Goal: Task Accomplishment & Management: Manage account settings

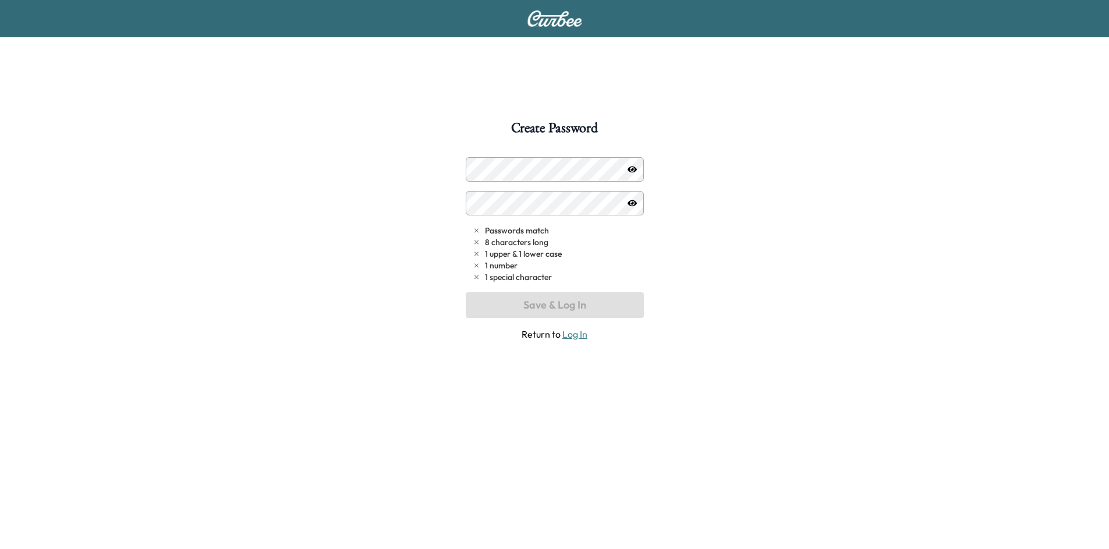
click at [225, 154] on div "Create Password Passwords match 8 characters long 1 upper & 1 lower case 1 numb…" at bounding box center [554, 395] width 1109 height 549
click at [707, 395] on div "Create Password Passwords match 8 characters long 1 upper & 1 lower case 1 numb…" at bounding box center [554, 395] width 1109 height 549
click at [288, 146] on div "Create Password Passwords match 8 characters long 1 upper & 1 lower case 1 numb…" at bounding box center [554, 395] width 1109 height 549
click at [551, 314] on div "Passwords match 8 characters long 1 upper & 1 lower case 1 number 1 special cha…" at bounding box center [555, 249] width 178 height 184
click at [631, 168] on icon "button" at bounding box center [631, 169] width 9 height 9
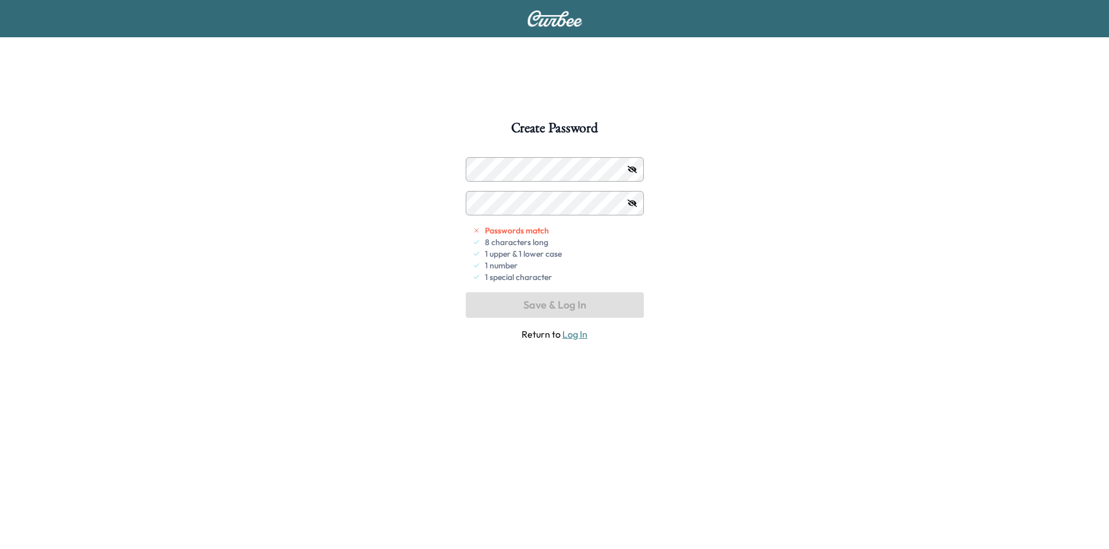
click at [126, 169] on div "Create Password Passwords match 8 characters long 1 upper & 1 lower case 1 numb…" at bounding box center [554, 395] width 1109 height 549
click at [213, 158] on div "Create Password Passwords match 8 characters long 1 upper & 1 lower case 1 numb…" at bounding box center [554, 395] width 1109 height 549
click at [586, 310] on div "Passwords match 8 characters long 1 upper & 1 lower case 1 number 1 special cha…" at bounding box center [555, 249] width 178 height 184
click at [700, 260] on div "Create Password Passwords match 8 characters long 1 upper & 1 lower case 1 numb…" at bounding box center [554, 395] width 1109 height 549
click at [700, 261] on div "Create Password Passwords match 8 characters long 1 upper & 1 lower case 1 numb…" at bounding box center [554, 395] width 1109 height 549
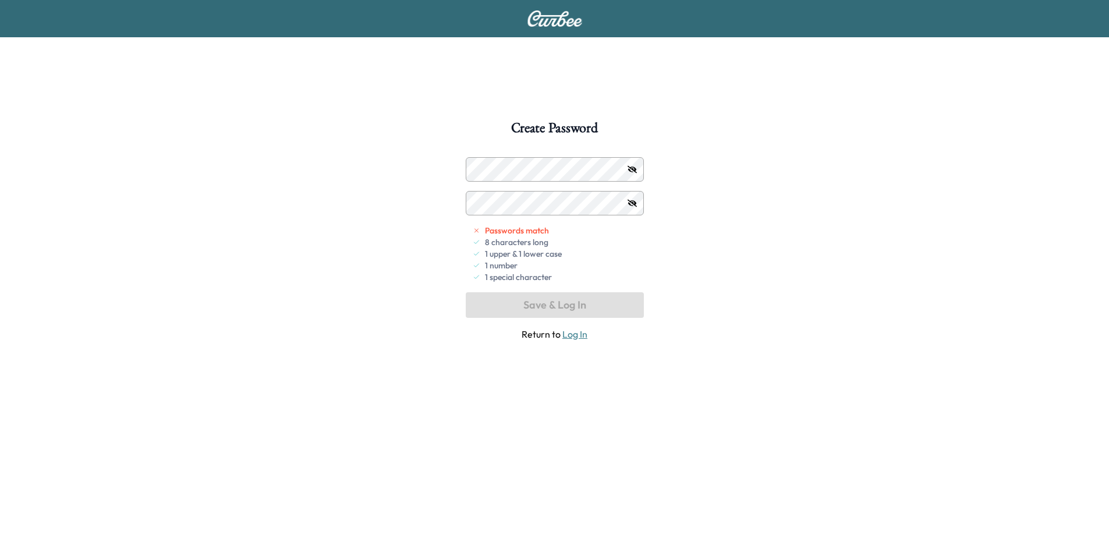
click at [700, 261] on div "Create Password Passwords match 8 characters long 1 upper & 1 lower case 1 numb…" at bounding box center [554, 395] width 1109 height 549
click at [562, 303] on div "Passwords match 8 characters long 1 upper & 1 lower case 1 number 1 special cha…" at bounding box center [555, 249] width 178 height 184
click at [478, 232] on icon at bounding box center [475, 230] width 3 height 3
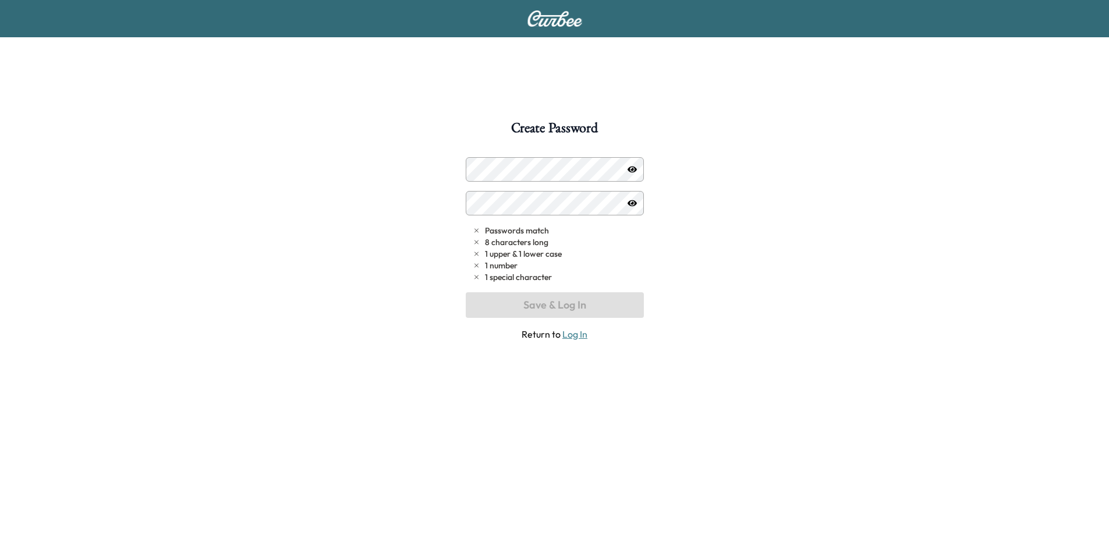
click at [480, 175] on div at bounding box center [477, 169] width 14 height 14
click at [481, 168] on div at bounding box center [477, 169] width 14 height 14
click at [483, 201] on div at bounding box center [477, 203] width 14 height 14
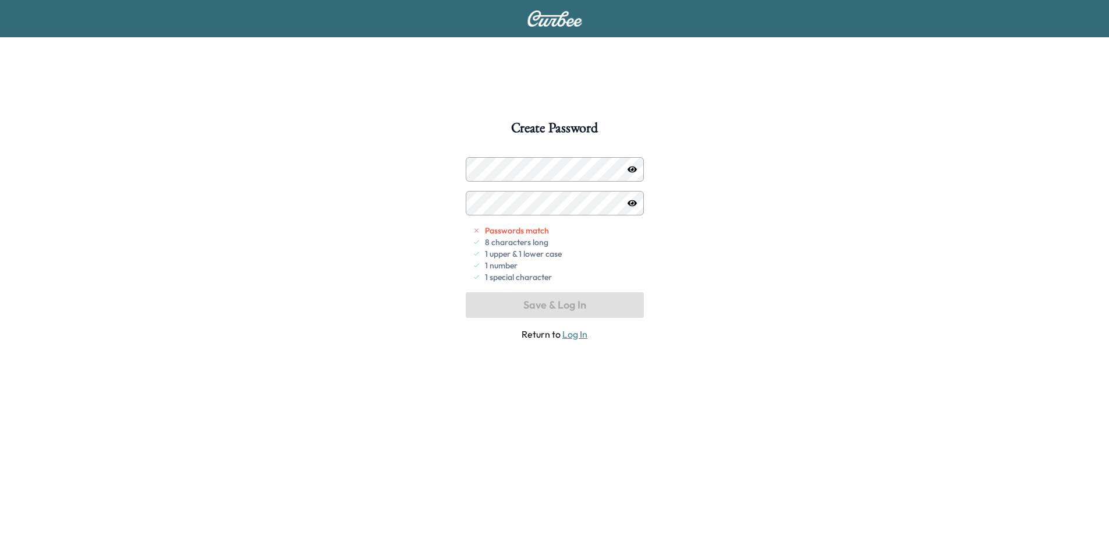
click at [480, 201] on div at bounding box center [477, 203] width 14 height 14
click at [549, 306] on button "Save & Log In" at bounding box center [555, 305] width 178 height 26
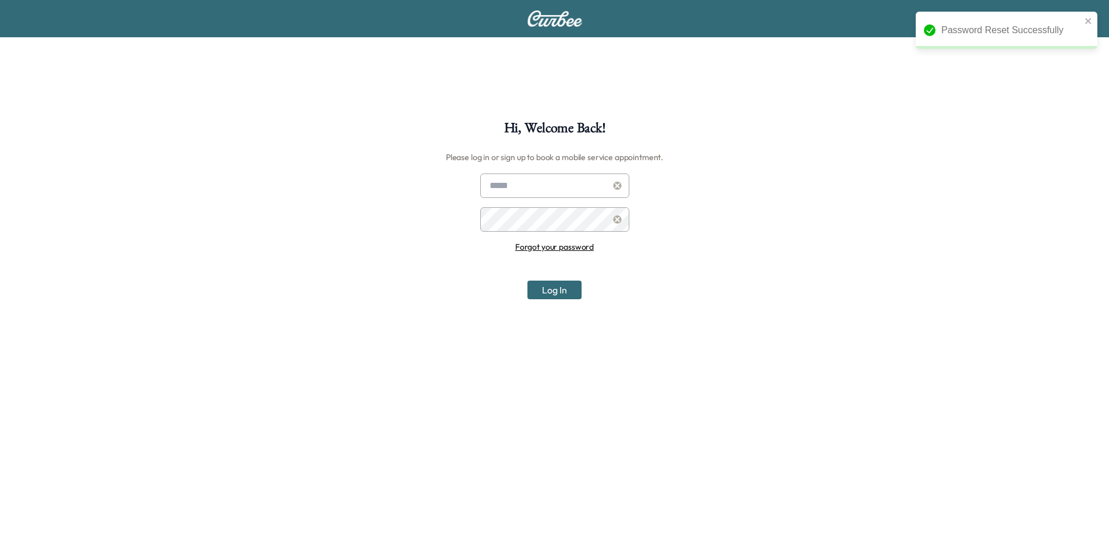
click at [509, 186] on input "text" at bounding box center [554, 185] width 149 height 24
type input "**********"
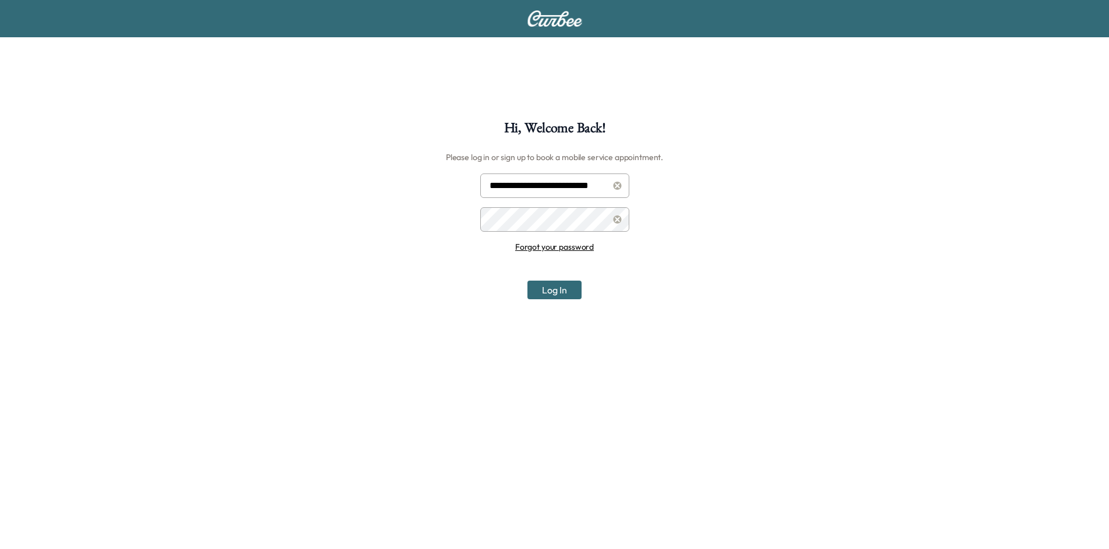
drag, startPoint x: 580, startPoint y: 183, endPoint x: 518, endPoint y: 178, distance: 61.9
click at [518, 178] on input "**********" at bounding box center [554, 185] width 149 height 24
click at [548, 286] on button "Log In" at bounding box center [554, 290] width 54 height 19
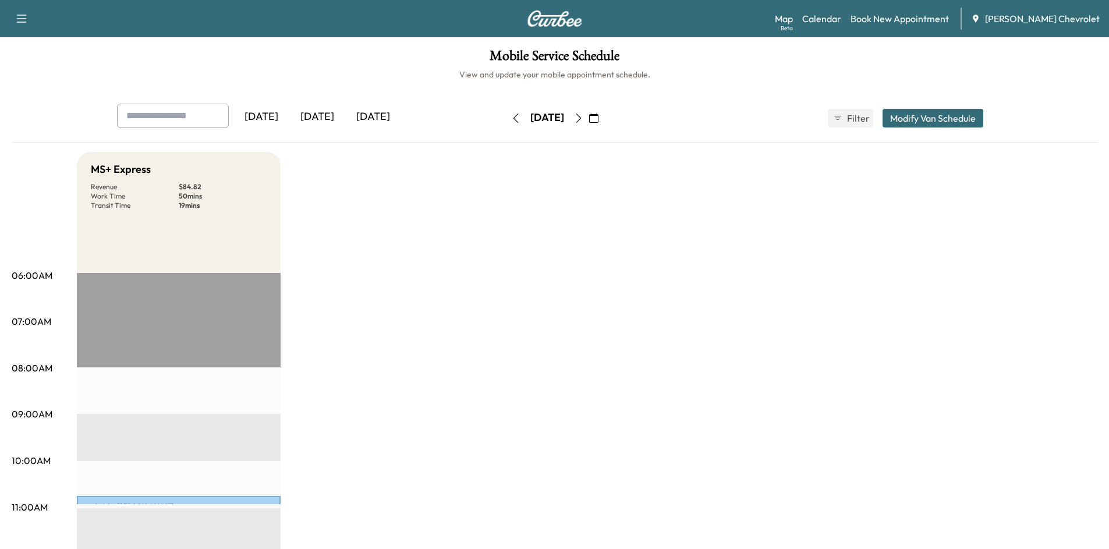
click at [325, 119] on div "Today" at bounding box center [317, 117] width 56 height 27
click at [367, 119] on div "Tomorrow" at bounding box center [373, 117] width 56 height 27
click at [583, 115] on icon "button" at bounding box center [578, 118] width 9 height 9
click at [604, 115] on button "button" at bounding box center [594, 118] width 20 height 19
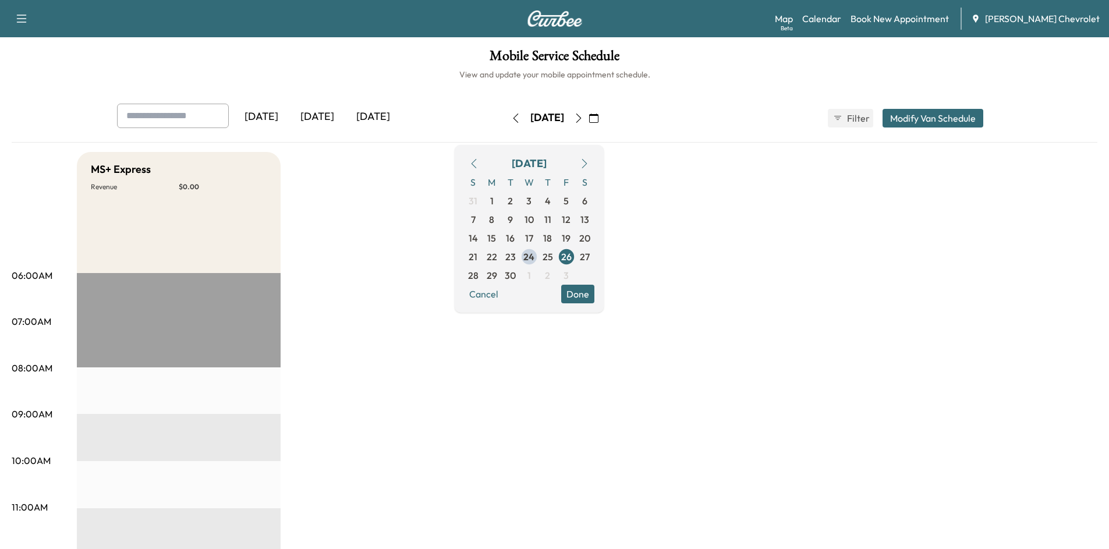
click at [604, 115] on button "button" at bounding box center [594, 118] width 20 height 19
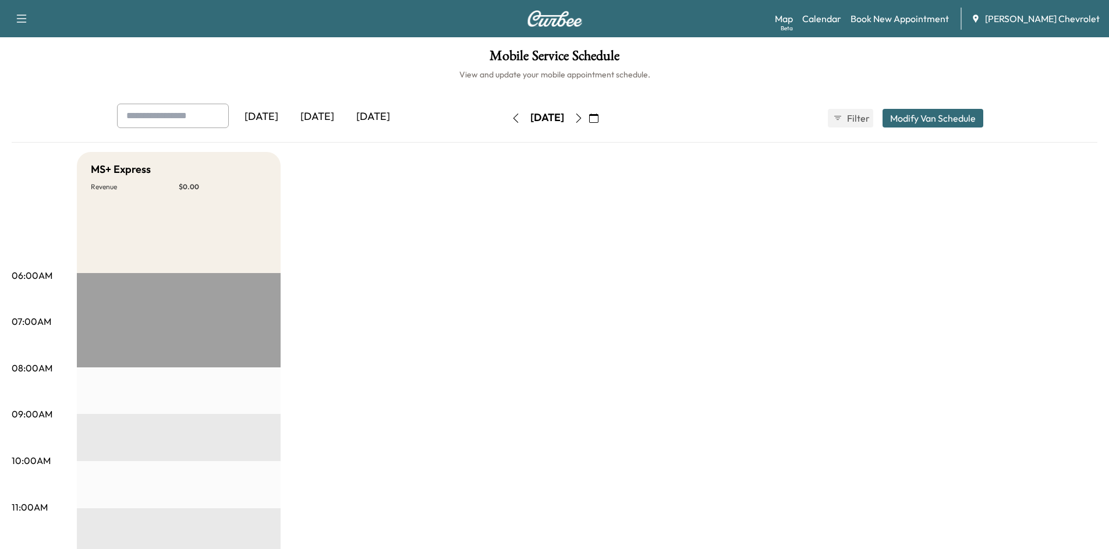
click at [598, 116] on icon "button" at bounding box center [593, 118] width 9 height 9
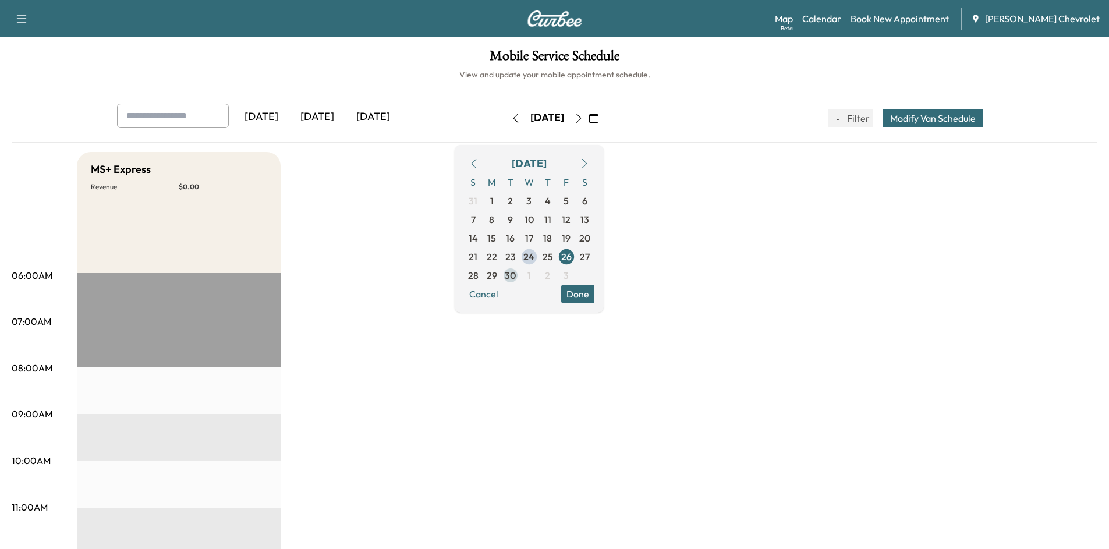
click at [516, 275] on span "30" at bounding box center [510, 275] width 11 height 14
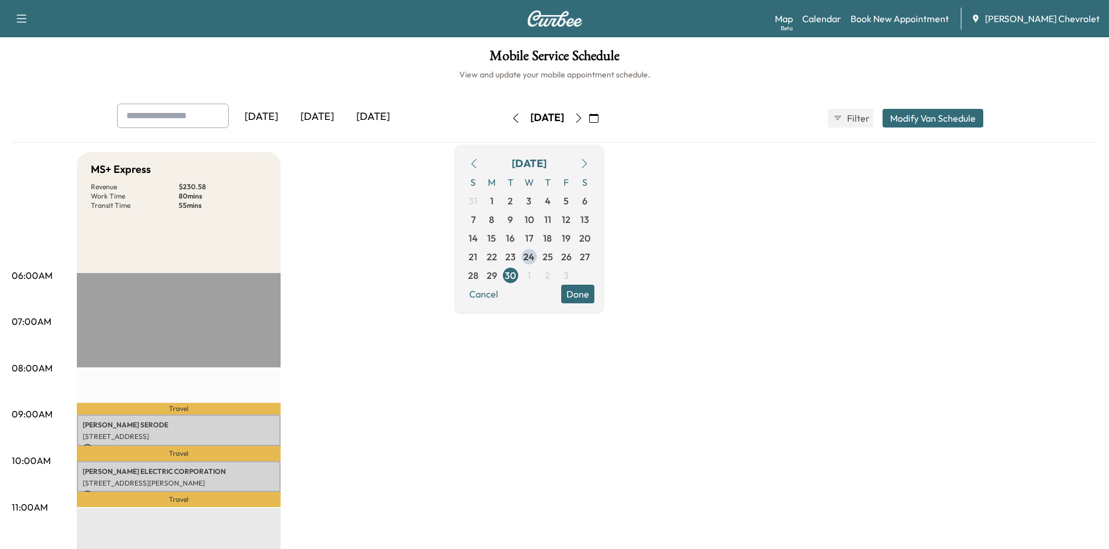
click at [594, 295] on button "Done" at bounding box center [577, 294] width 33 height 19
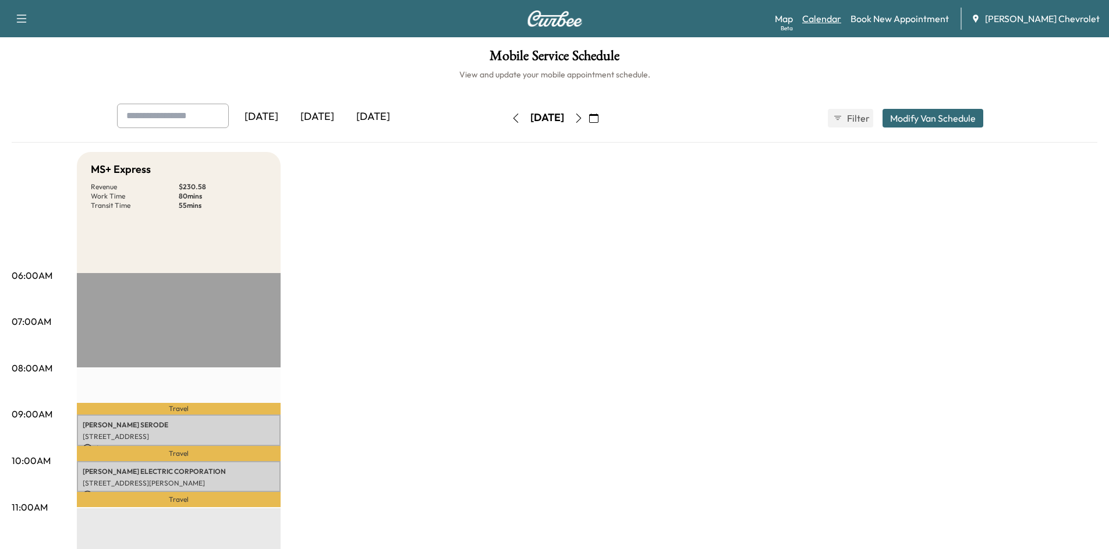
click at [841, 19] on link "Calendar" at bounding box center [821, 19] width 39 height 14
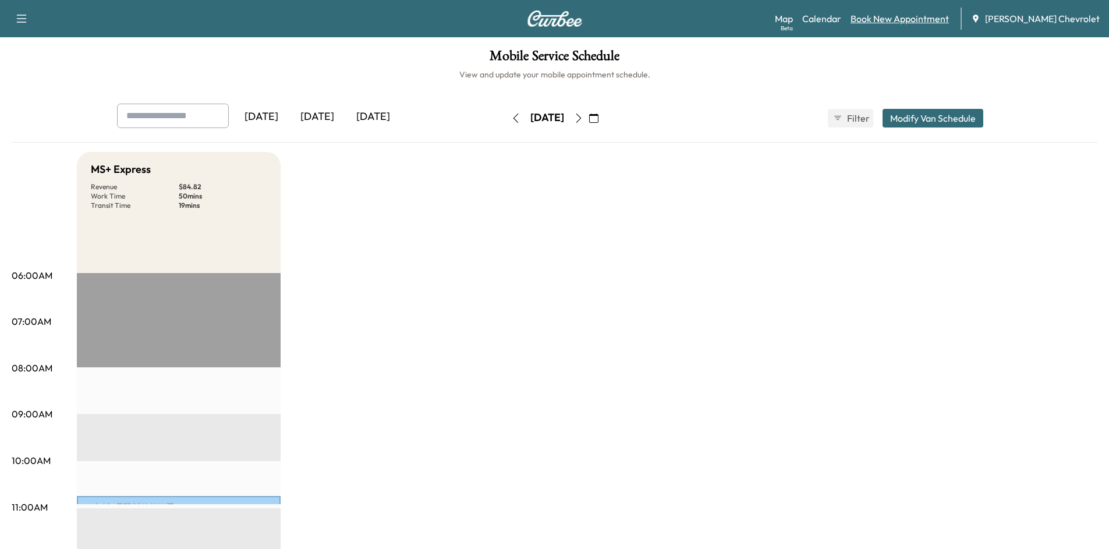
click at [920, 16] on link "Book New Appointment" at bounding box center [899, 19] width 98 height 14
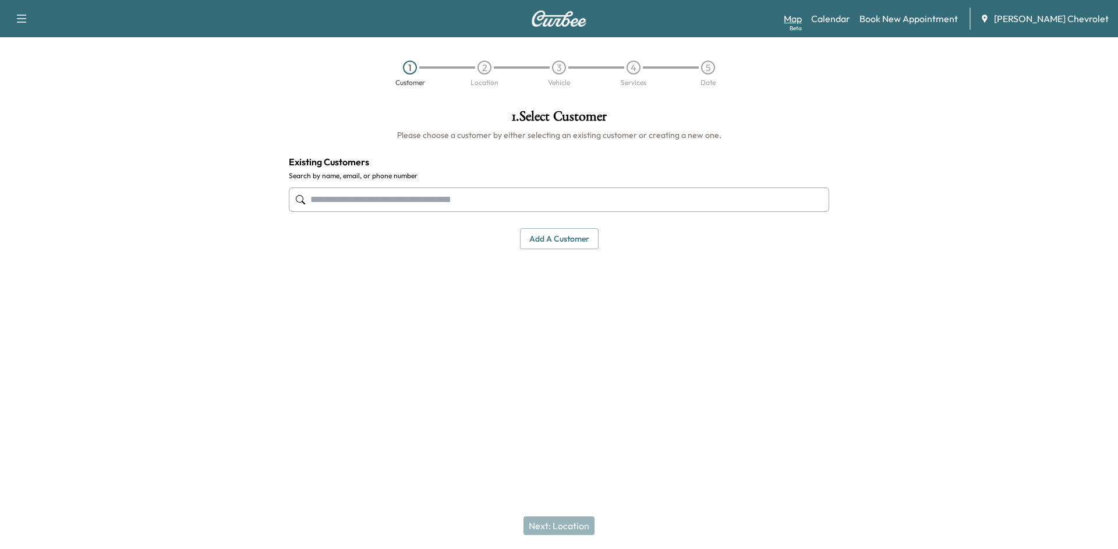
click at [801, 24] on div "Beta" at bounding box center [795, 28] width 12 height 9
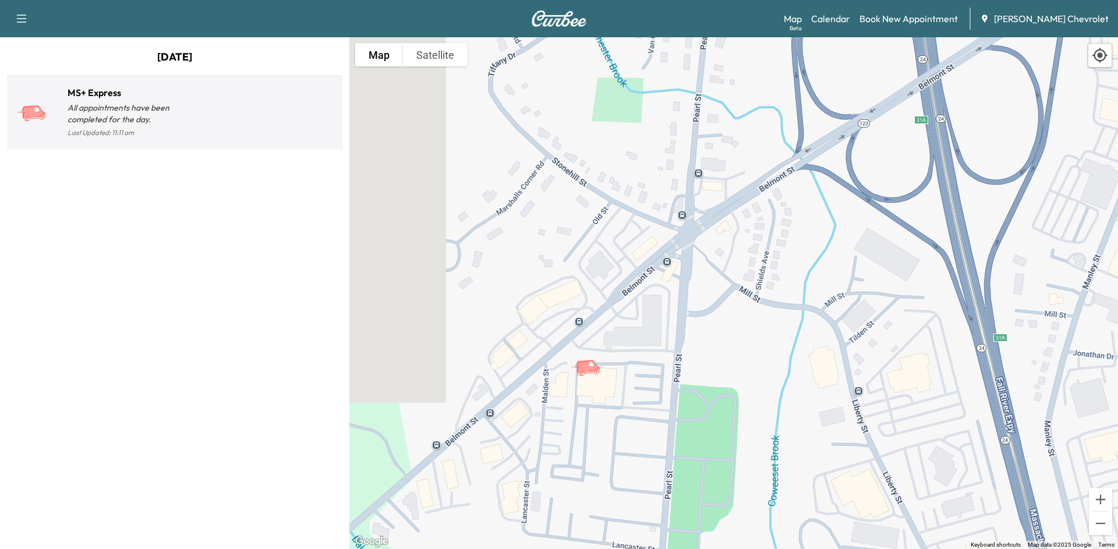
click at [77, 101] on div "MS+ Express All appointments have been completed for the day." at bounding box center [121, 106] width 107 height 40
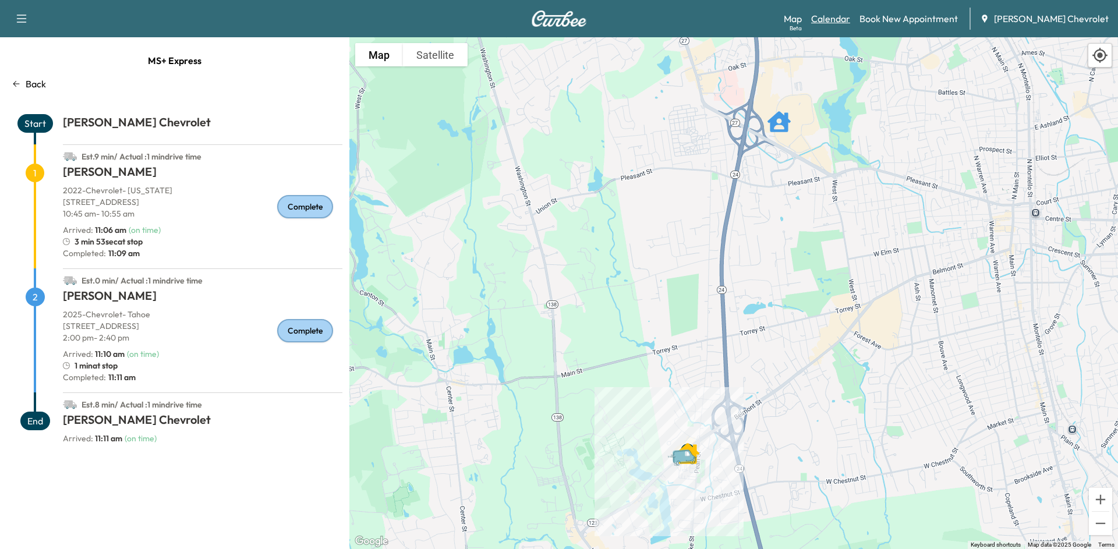
click at [850, 22] on link "Calendar" at bounding box center [830, 19] width 39 height 14
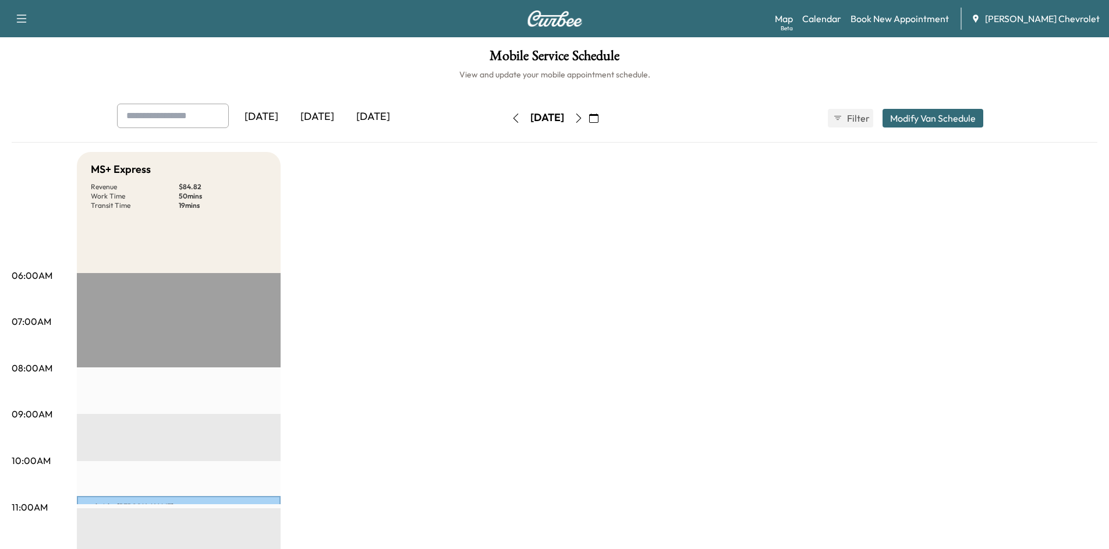
click at [598, 115] on icon "button" at bounding box center [593, 118] width 9 height 9
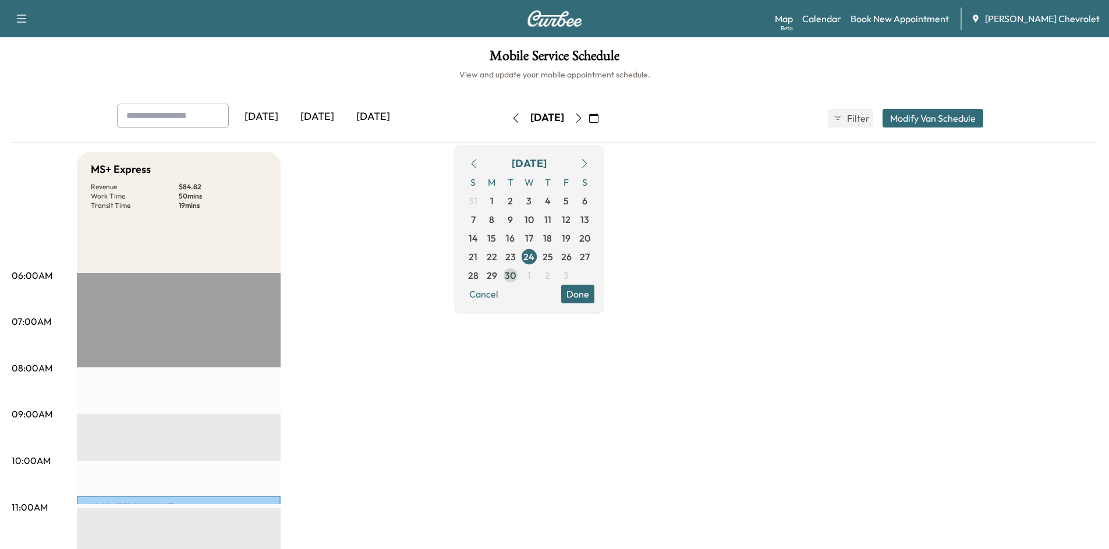
click at [516, 270] on span "30" at bounding box center [510, 275] width 11 height 14
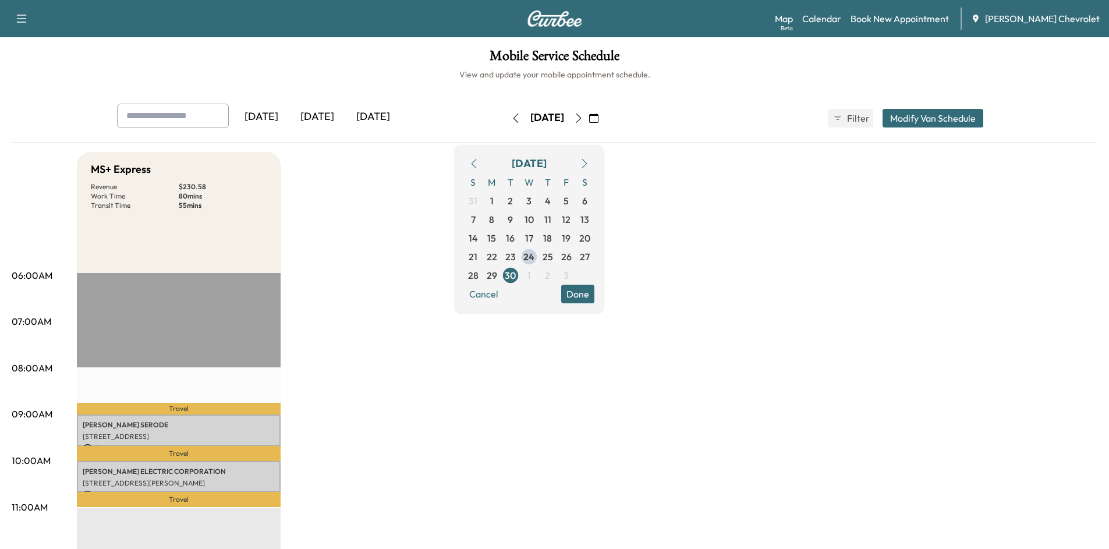
click at [594, 291] on button "Done" at bounding box center [577, 294] width 33 height 19
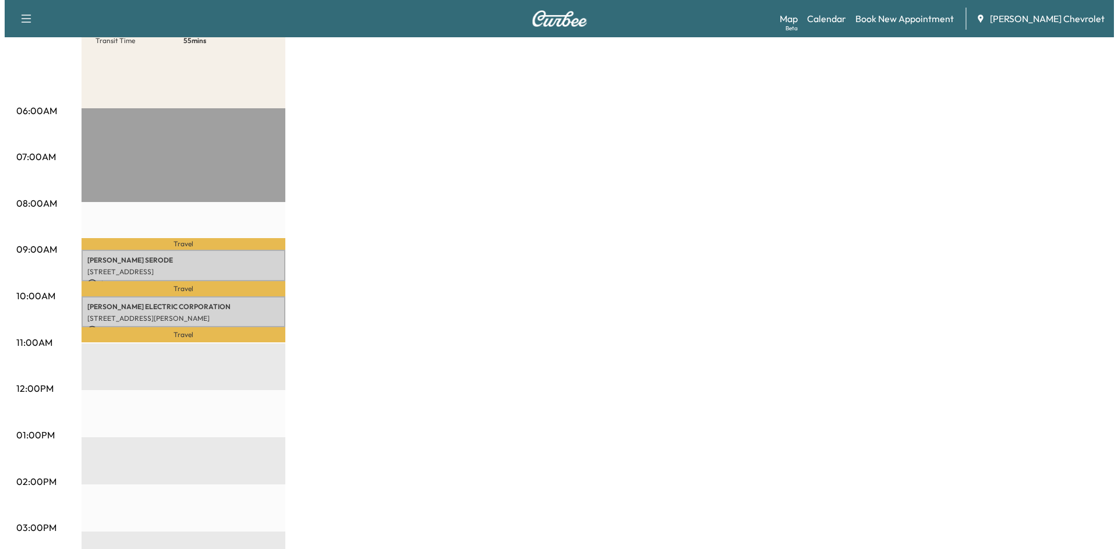
scroll to position [175, 0]
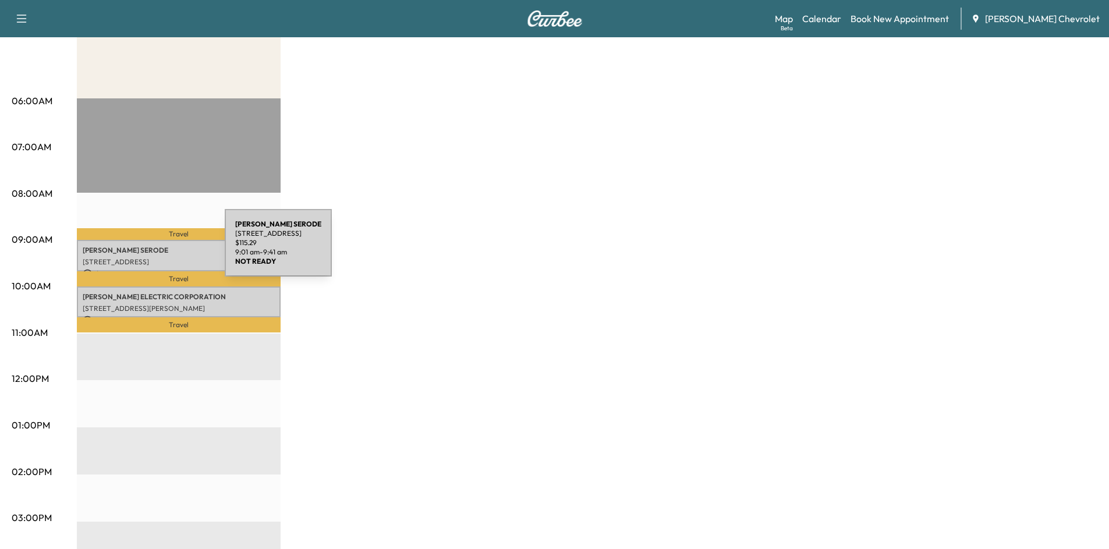
click at [137, 250] on p "Christina SERODE" at bounding box center [179, 250] width 192 height 9
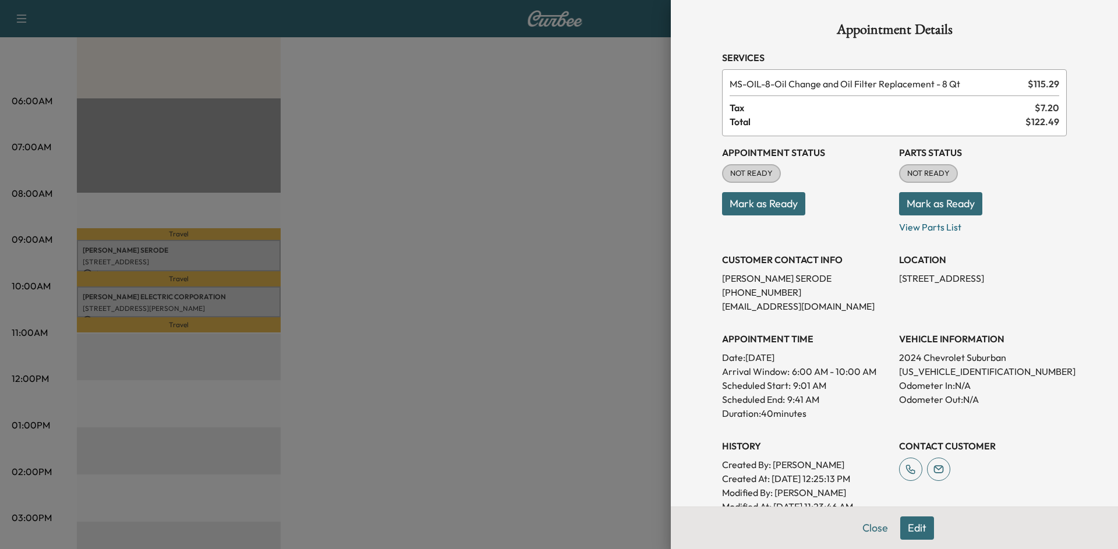
scroll to position [0, 0]
